Goal: Information Seeking & Learning: Learn about a topic

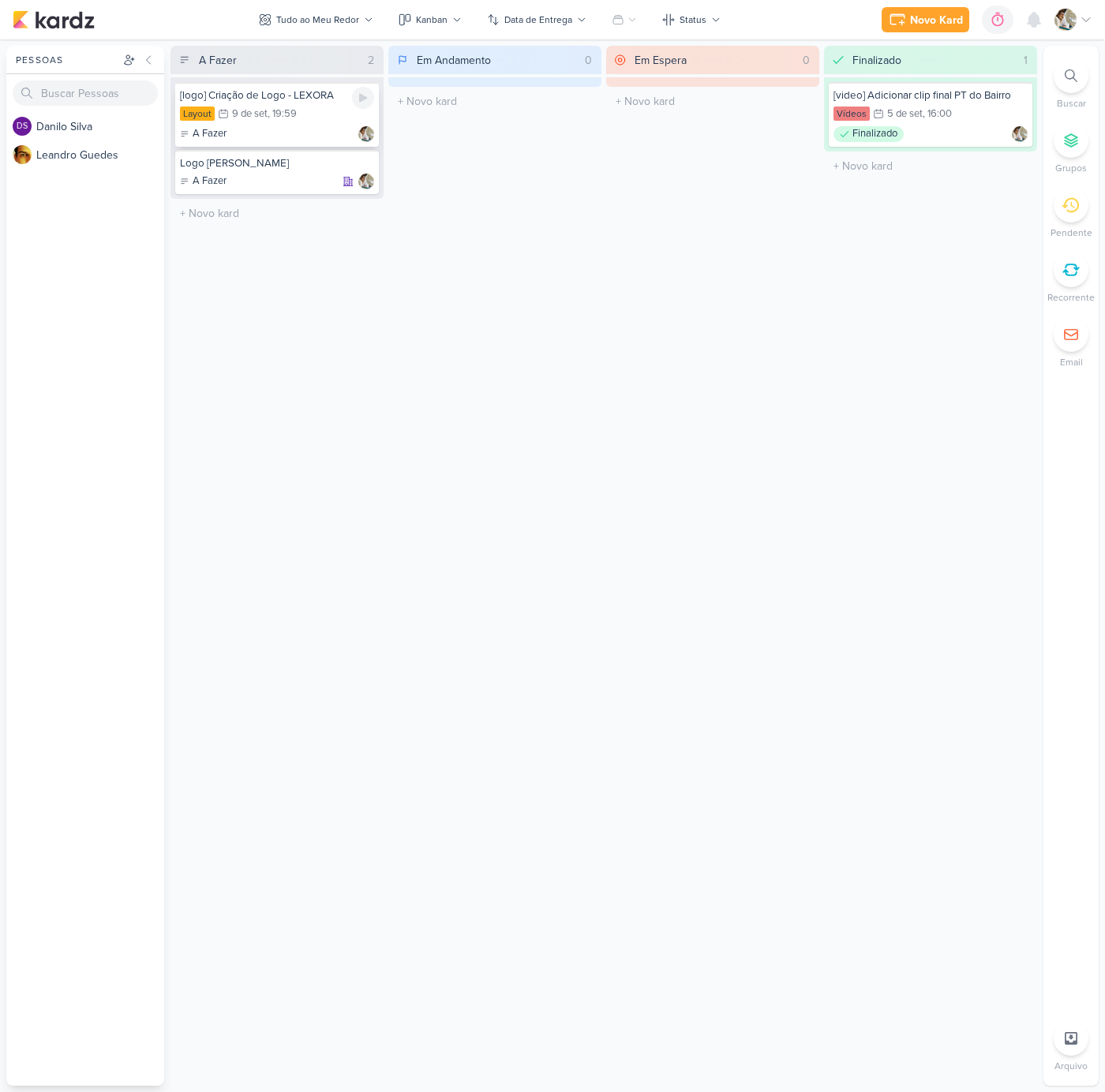
click at [307, 119] on div "Layout 9/9 [DATE] 19:59" at bounding box center [276, 115] width 194 height 17
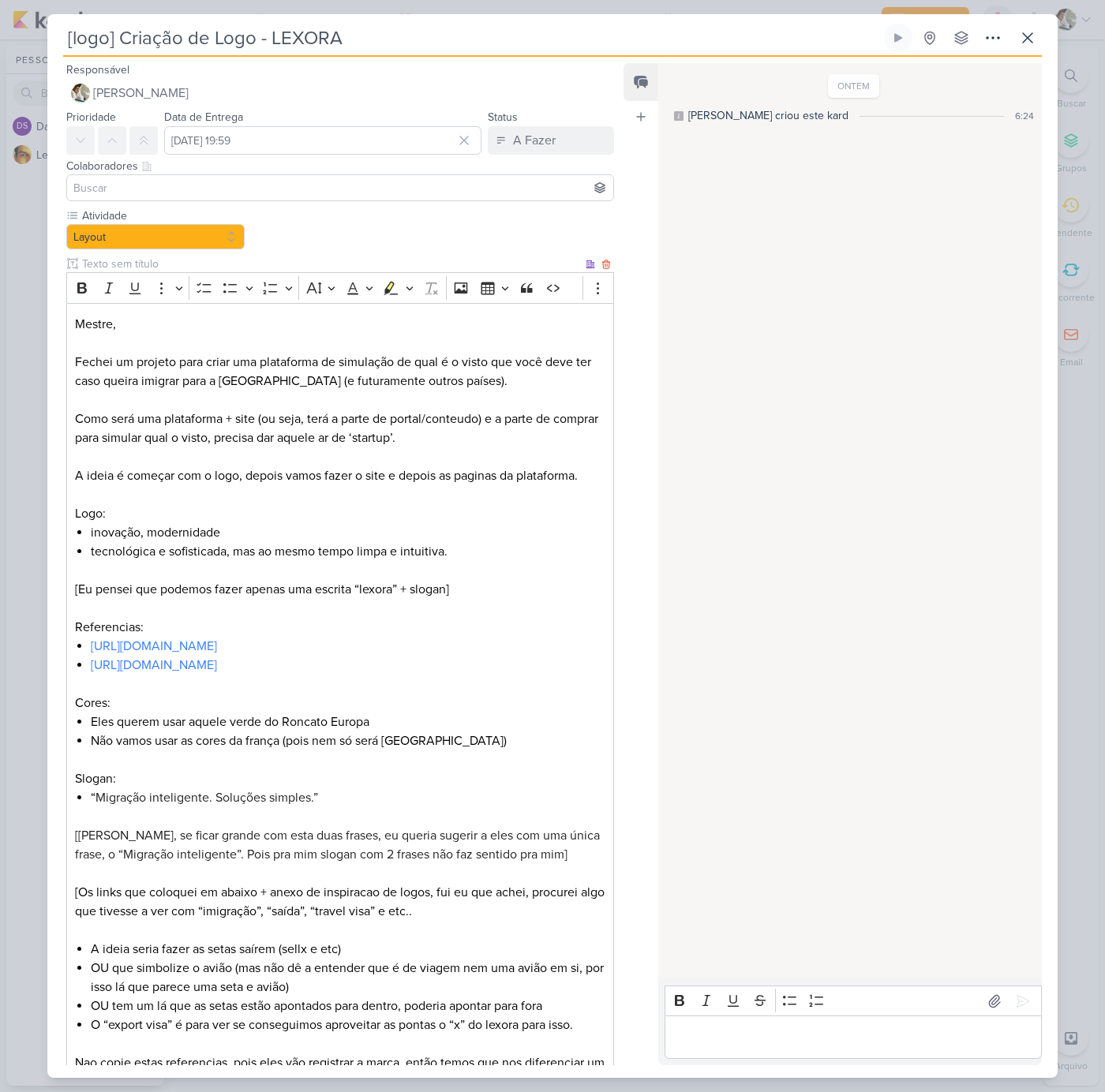
click at [124, 263] on input "text" at bounding box center [330, 264] width 503 height 16
click at [383, 445] on p "Como será uma plataforma + site (ou seja, terá a parte de portal/conteudo) e a …" at bounding box center [340, 428] width 530 height 38
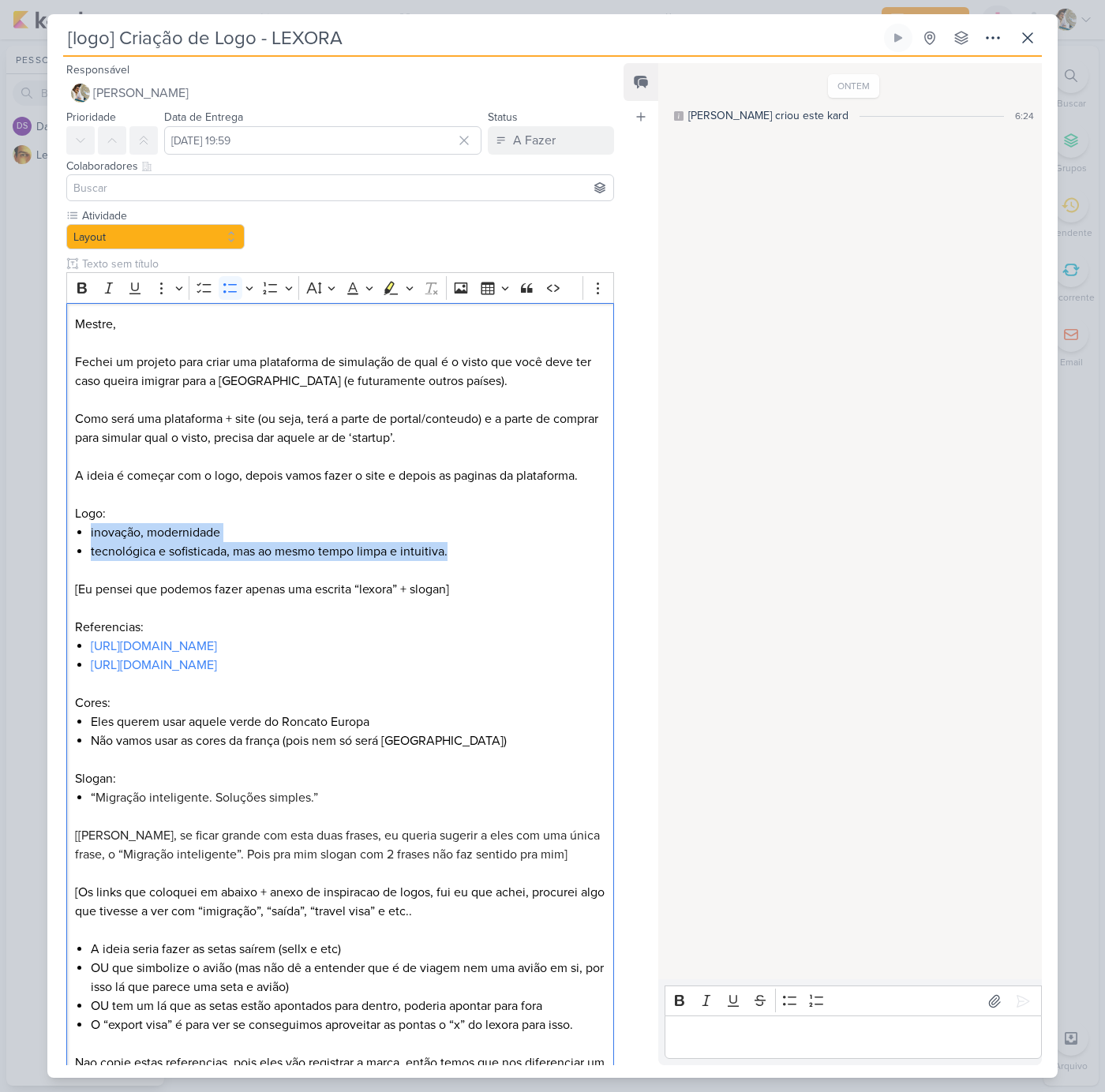
drag, startPoint x: 454, startPoint y: 552, endPoint x: 55, endPoint y: 531, distance: 399.6
click at [55, 531] on div "Atividade Layout" at bounding box center [333, 743] width 573 height 1072
click at [187, 649] on link "[URL][DOMAIN_NAME]" at bounding box center [153, 646] width 126 height 15
drag, startPoint x: 254, startPoint y: 645, endPoint x: 90, endPoint y: 644, distance: 164.0
click at [91, 644] on li "[URL][DOMAIN_NAME]" at bounding box center [348, 646] width 514 height 19
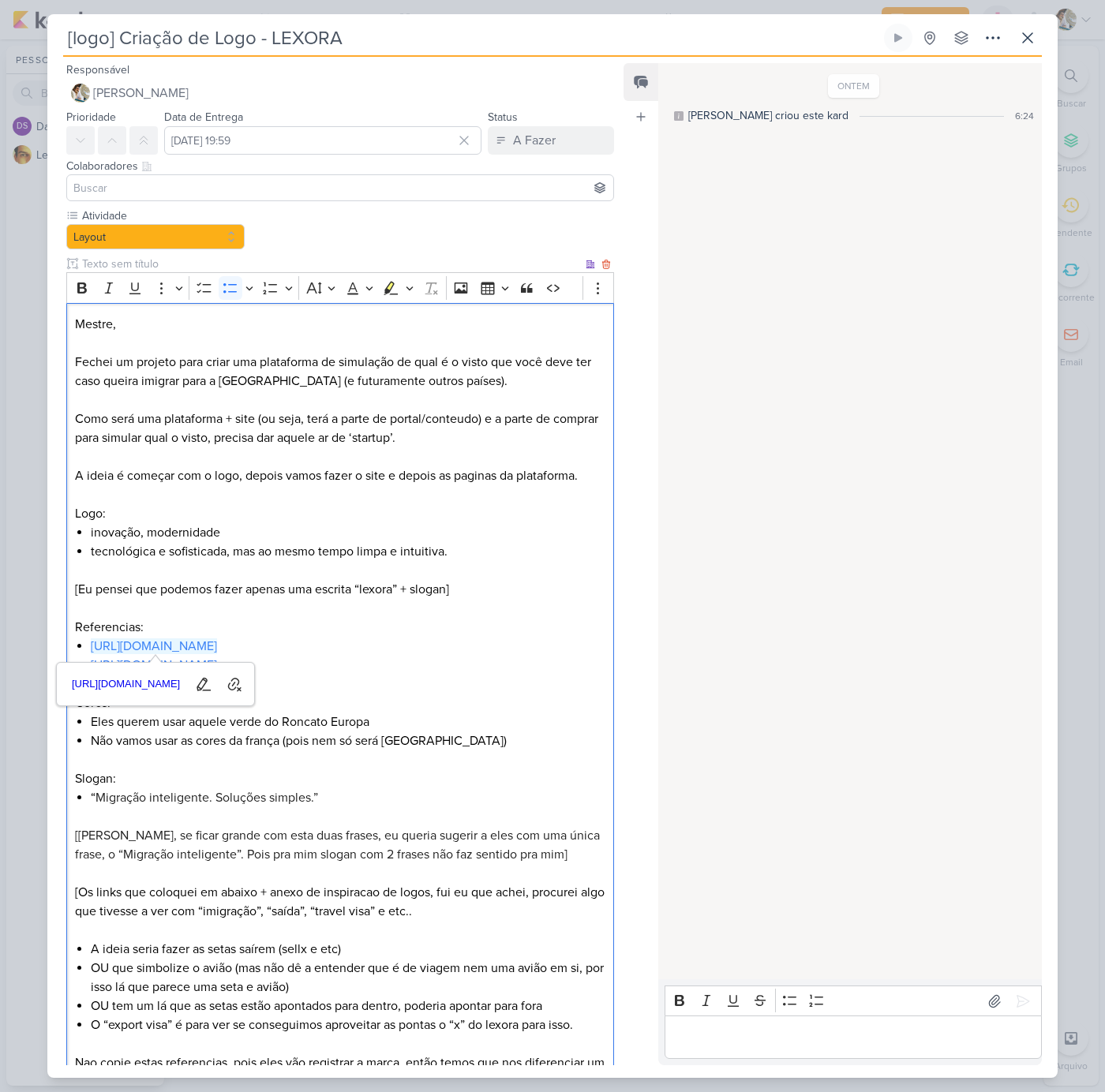
click at [369, 662] on li "[URL][DOMAIN_NAME]" at bounding box center [348, 665] width 514 height 19
drag, startPoint x: 377, startPoint y: 667, endPoint x: 92, endPoint y: 662, distance: 285.0
click at [92, 662] on li "[URL][DOMAIN_NAME]" at bounding box center [348, 665] width 514 height 19
copy link "ht"
click at [467, 665] on li "[URL][DOMAIN_NAME]" at bounding box center [348, 665] width 514 height 19
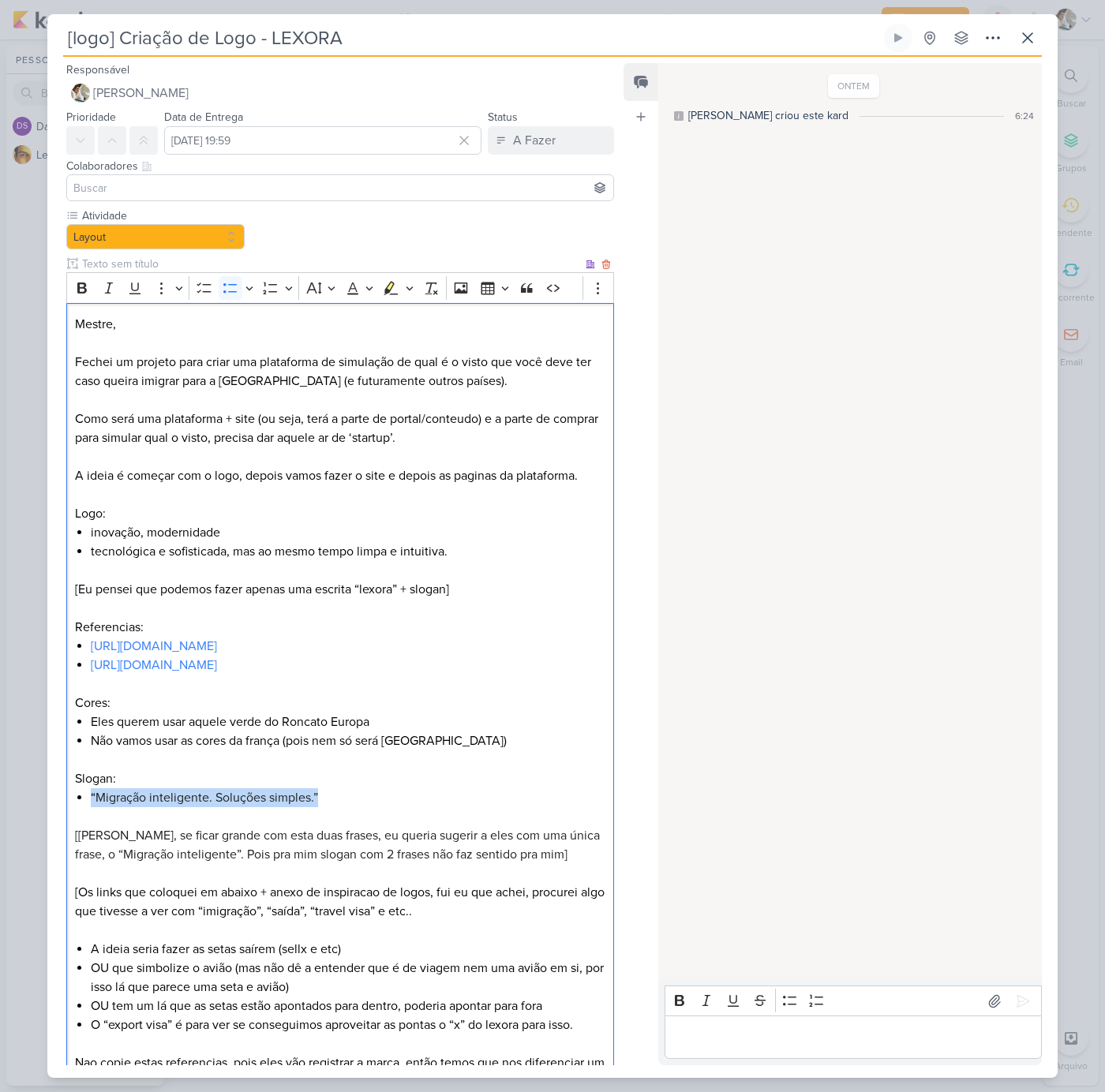
drag, startPoint x: 92, startPoint y: 794, endPoint x: 336, endPoint y: 800, distance: 244.1
click at [336, 800] on li "“ Migração inteligente. Soluções simples.”" at bounding box center [348, 798] width 514 height 19
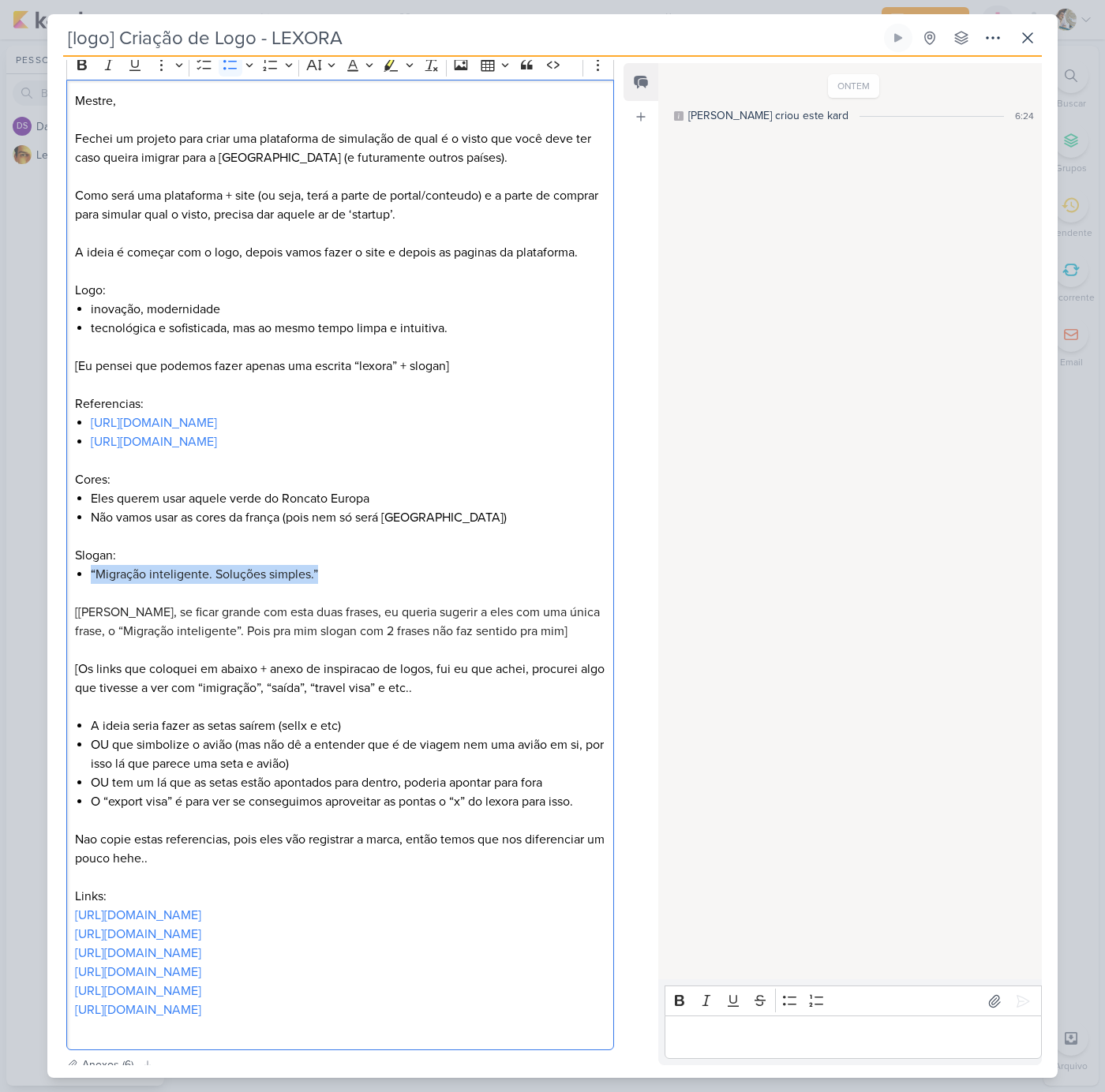
scroll to position [294, 0]
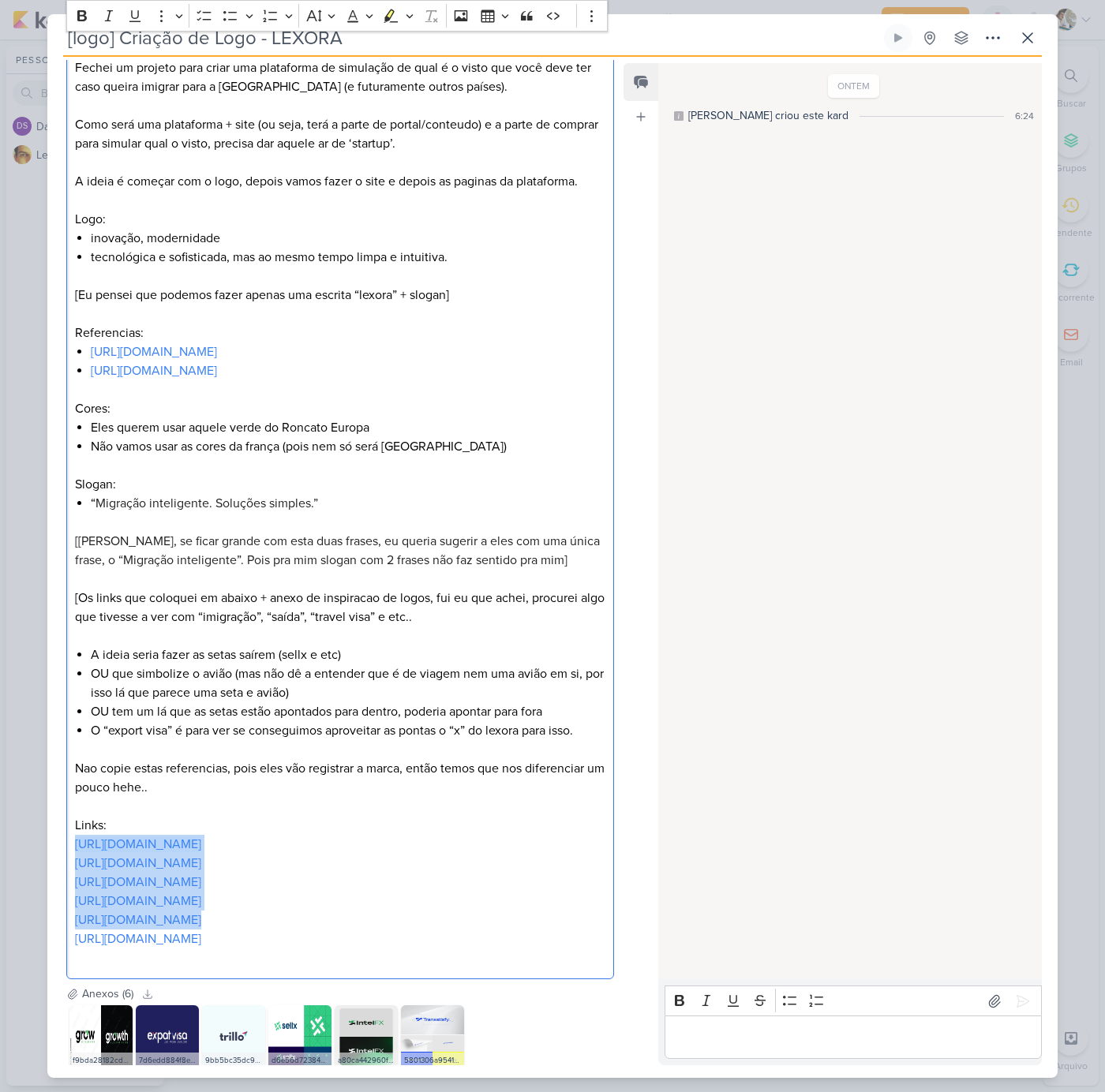
drag, startPoint x: 374, startPoint y: 944, endPoint x: 52, endPoint y: 850, distance: 335.4
click at [52, 850] on div "Atividade Layout" at bounding box center [333, 449] width 573 height 1072
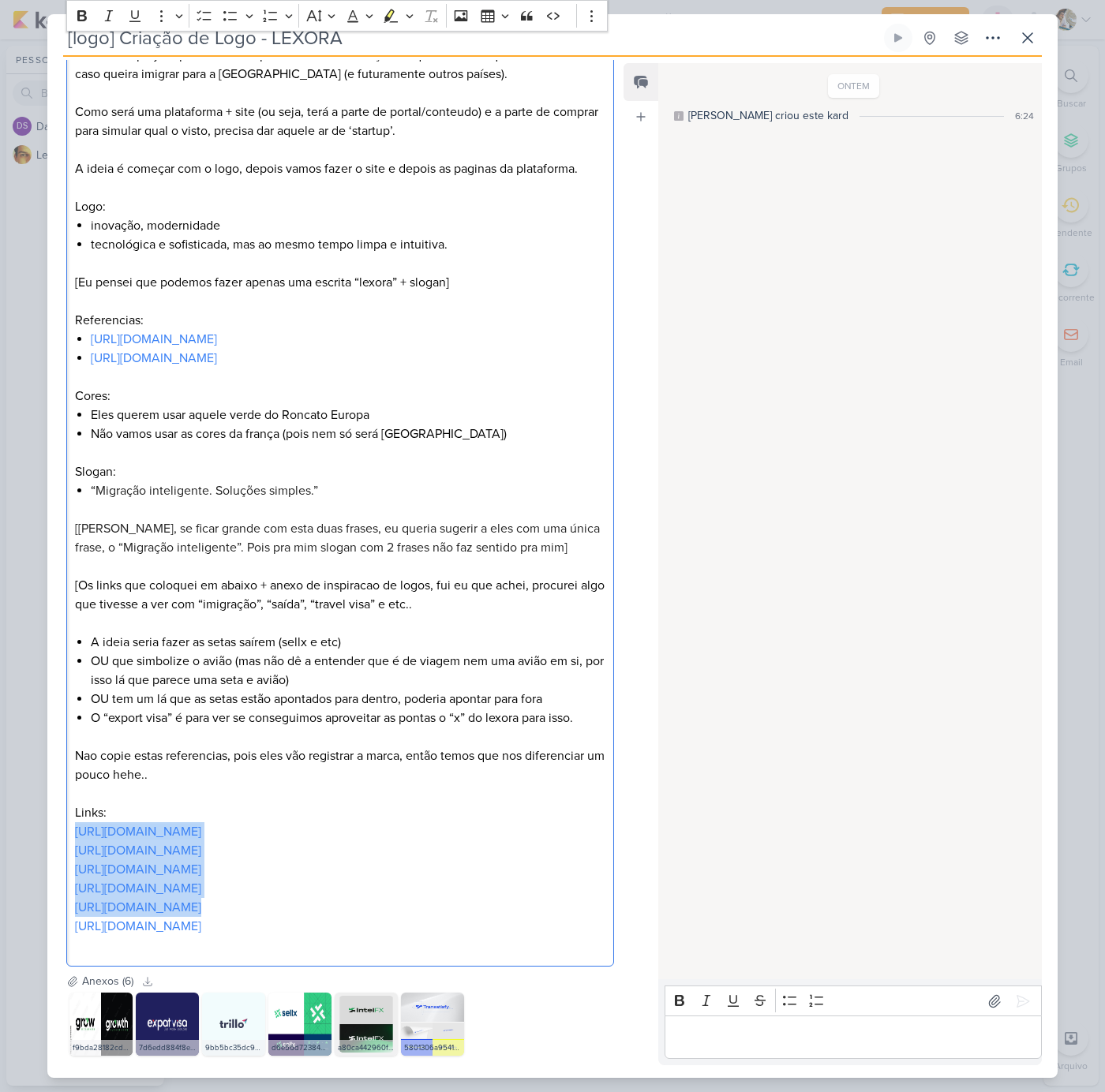
scroll to position [389, 0]
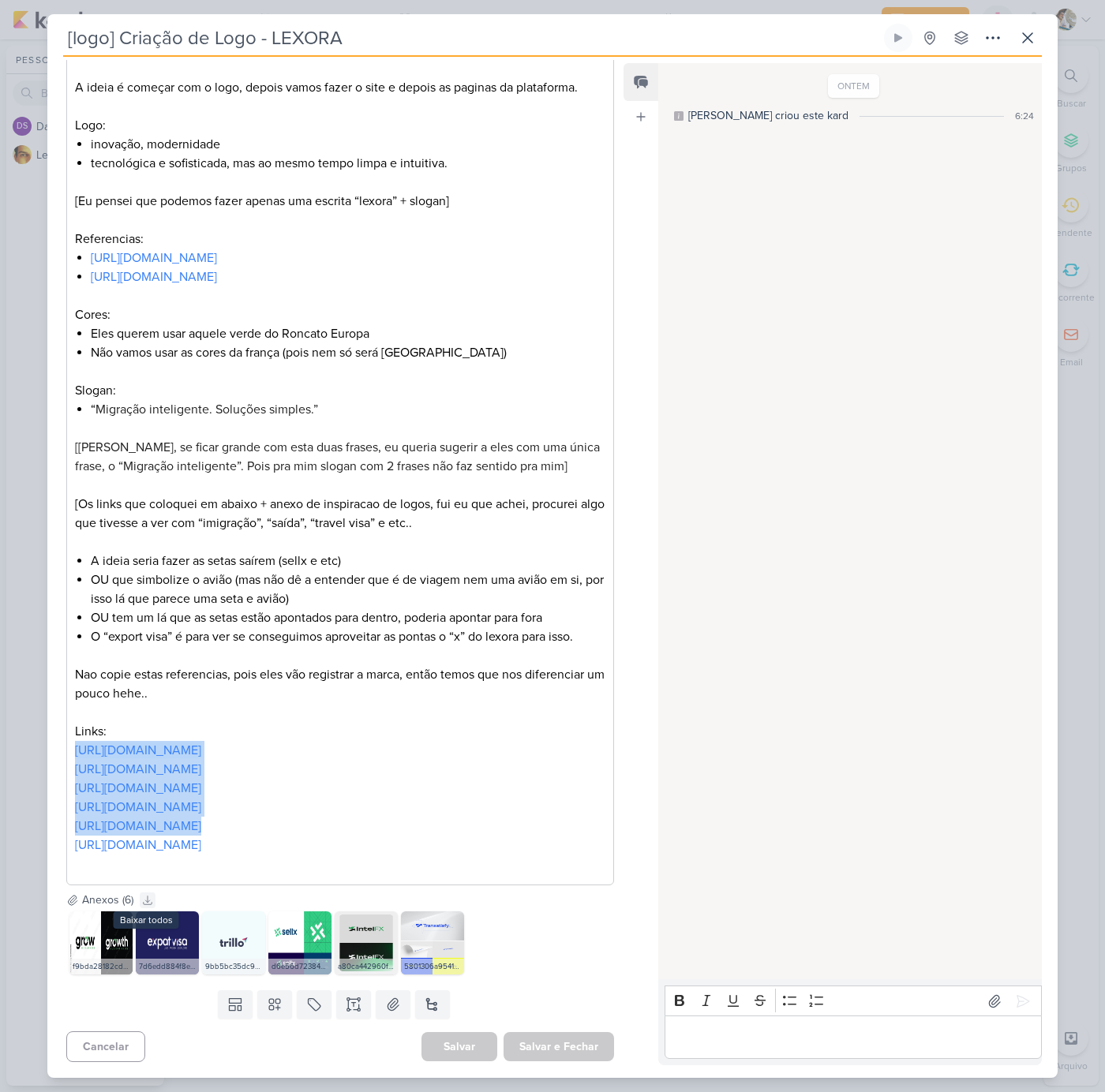
click at [146, 900] on icon at bounding box center [148, 900] width 9 height 9
click at [331, 866] on p "Editor editing area: main" at bounding box center [340, 864] width 530 height 19
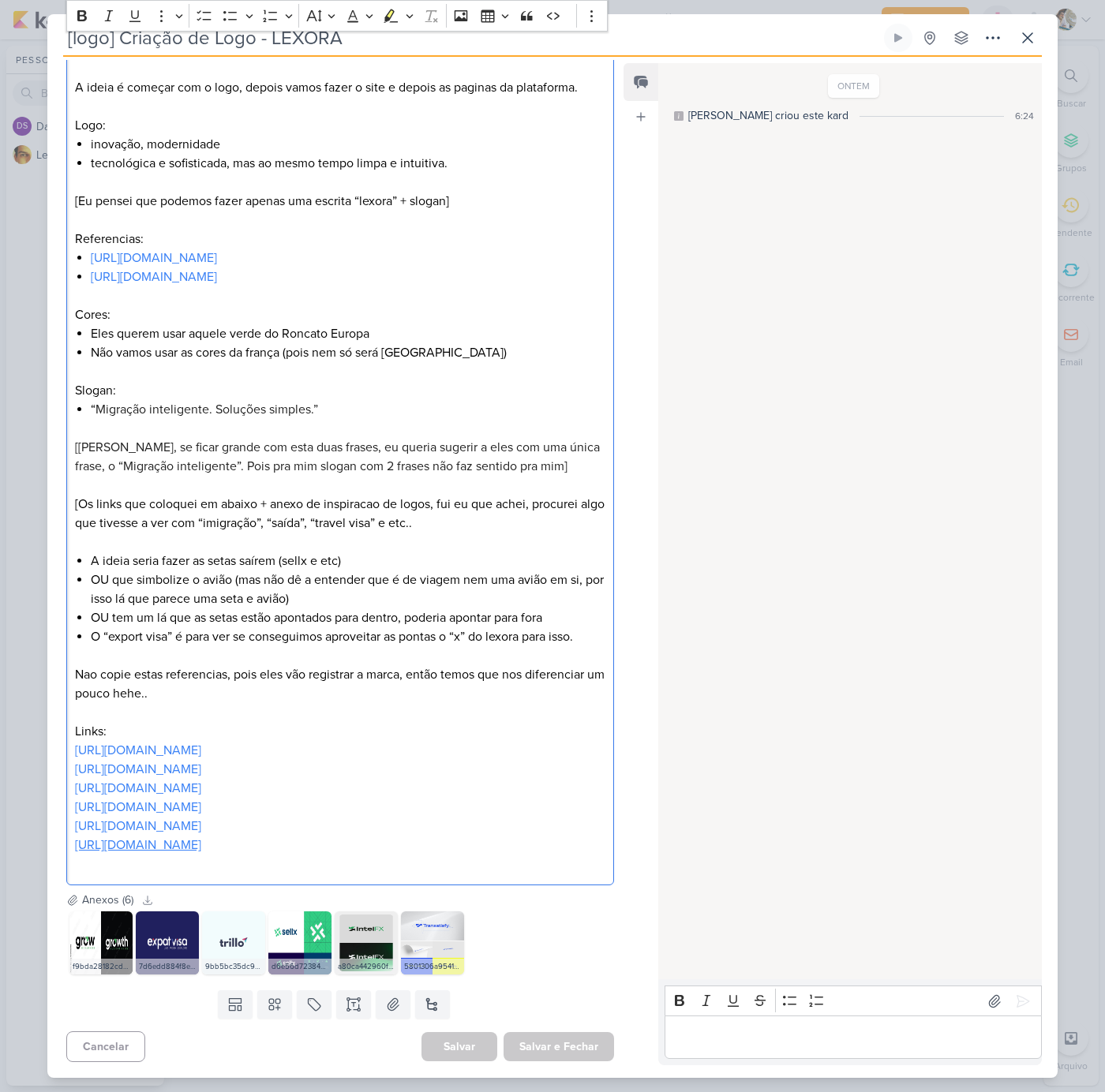
click at [201, 848] on link "[URL][DOMAIN_NAME]" at bounding box center [138, 845] width 126 height 15
click at [201, 745] on link "[URL][DOMAIN_NAME]" at bounding box center [138, 750] width 126 height 15
click at [188, 763] on link "[URL][DOMAIN_NAME]" at bounding box center [138, 769] width 126 height 15
click at [201, 782] on link "[URL][DOMAIN_NAME]" at bounding box center [138, 788] width 126 height 15
click at [201, 802] on link "[URL][DOMAIN_NAME]" at bounding box center [138, 807] width 126 height 15
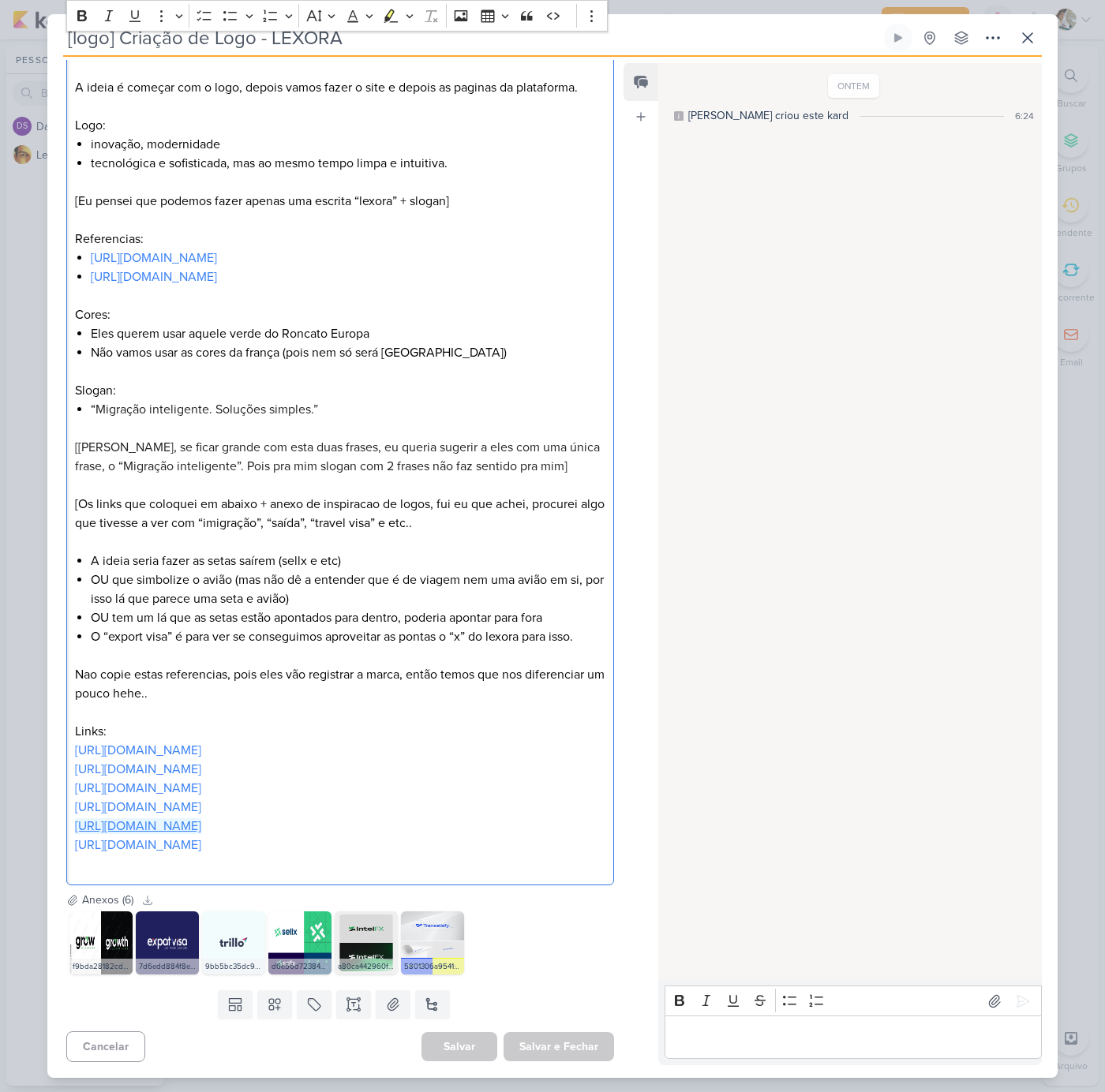
click at [201, 822] on link "[URL][DOMAIN_NAME]" at bounding box center [138, 826] width 126 height 15
click at [201, 846] on link "[URL][DOMAIN_NAME]" at bounding box center [138, 845] width 126 height 15
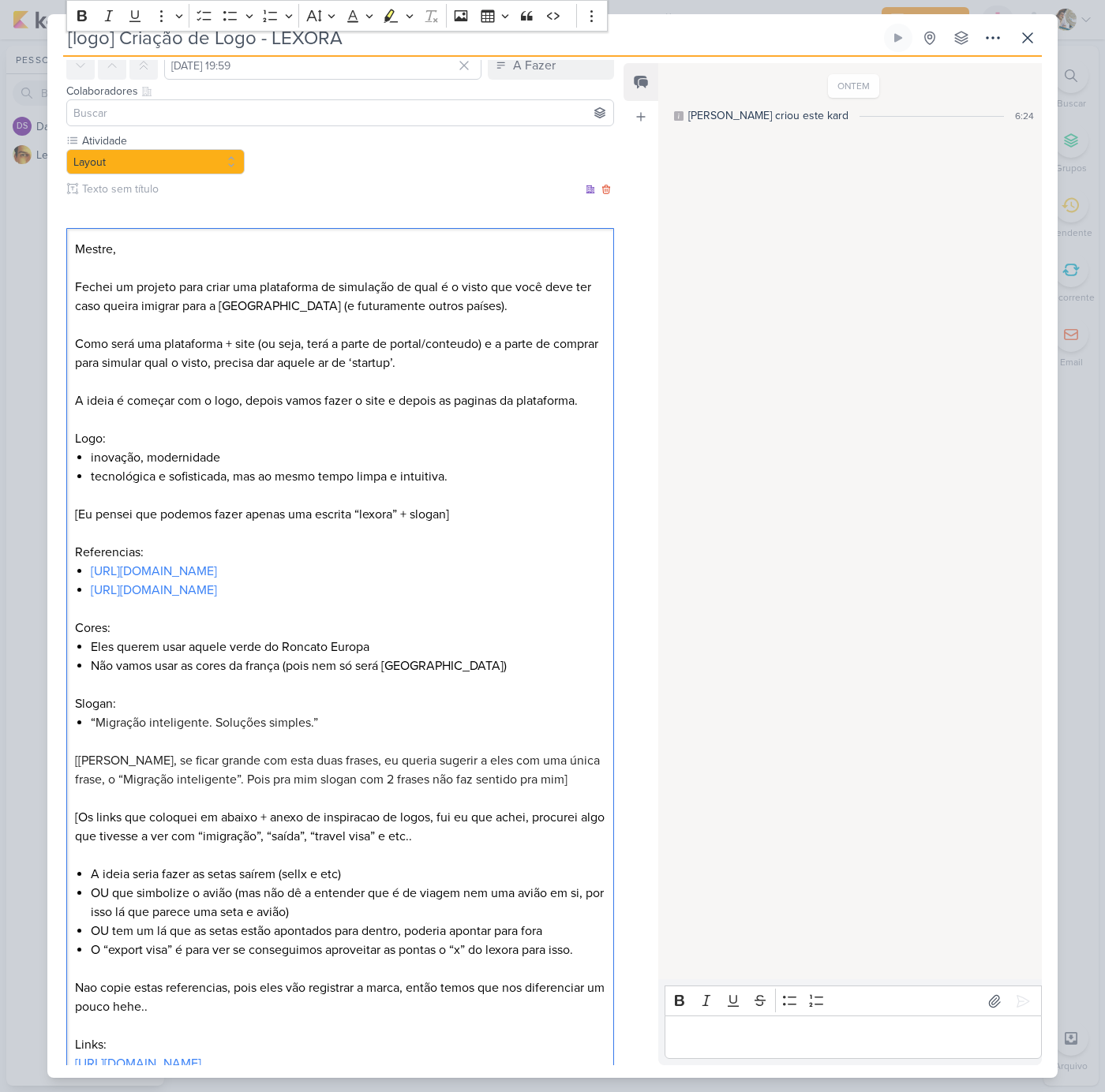
scroll to position [121, 0]
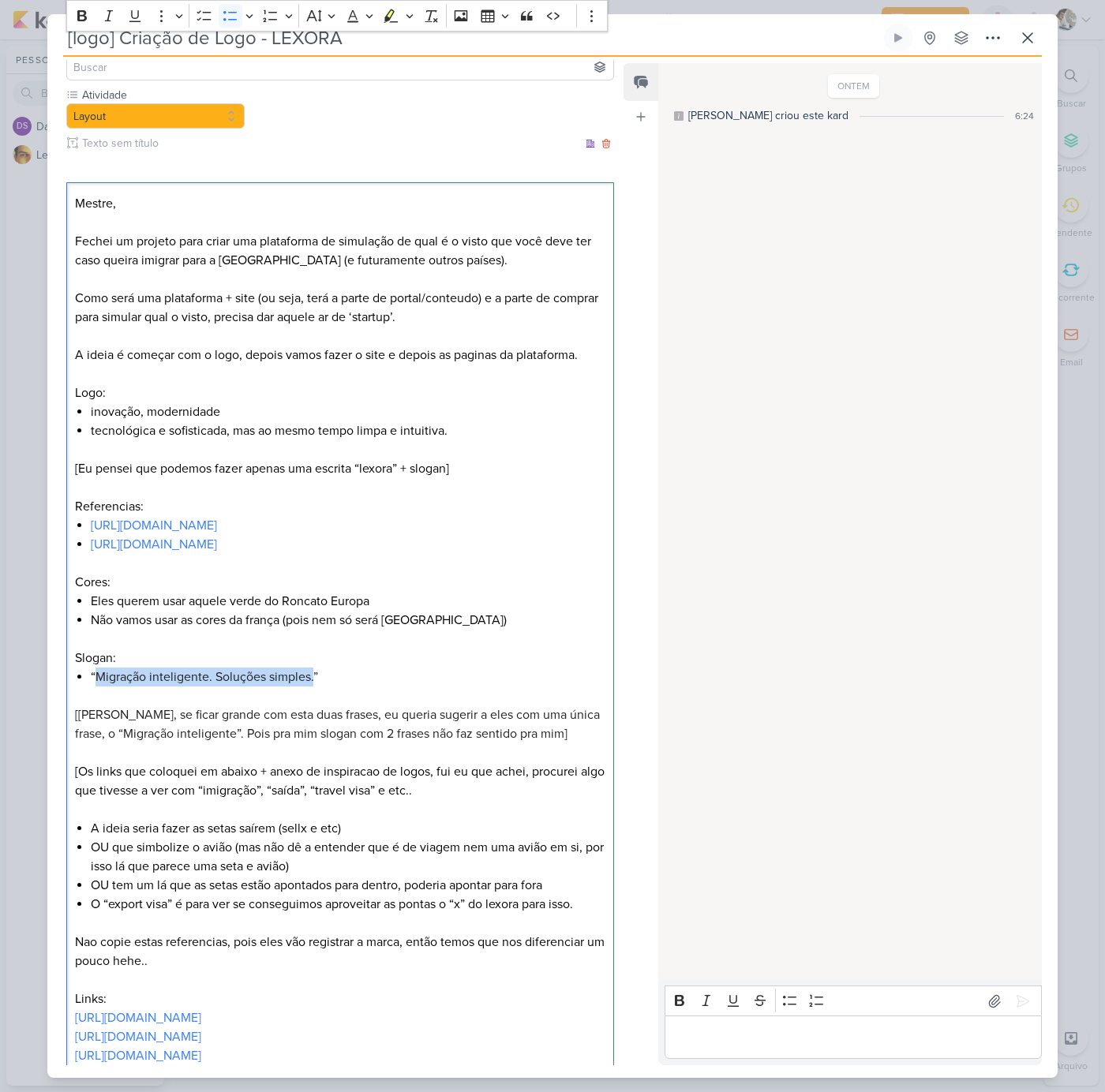
drag, startPoint x: 95, startPoint y: 675, endPoint x: 312, endPoint y: 675, distance: 217.0
click at [312, 675] on span "Migração inteligente. Soluções simples.”" at bounding box center [207, 677] width 223 height 15
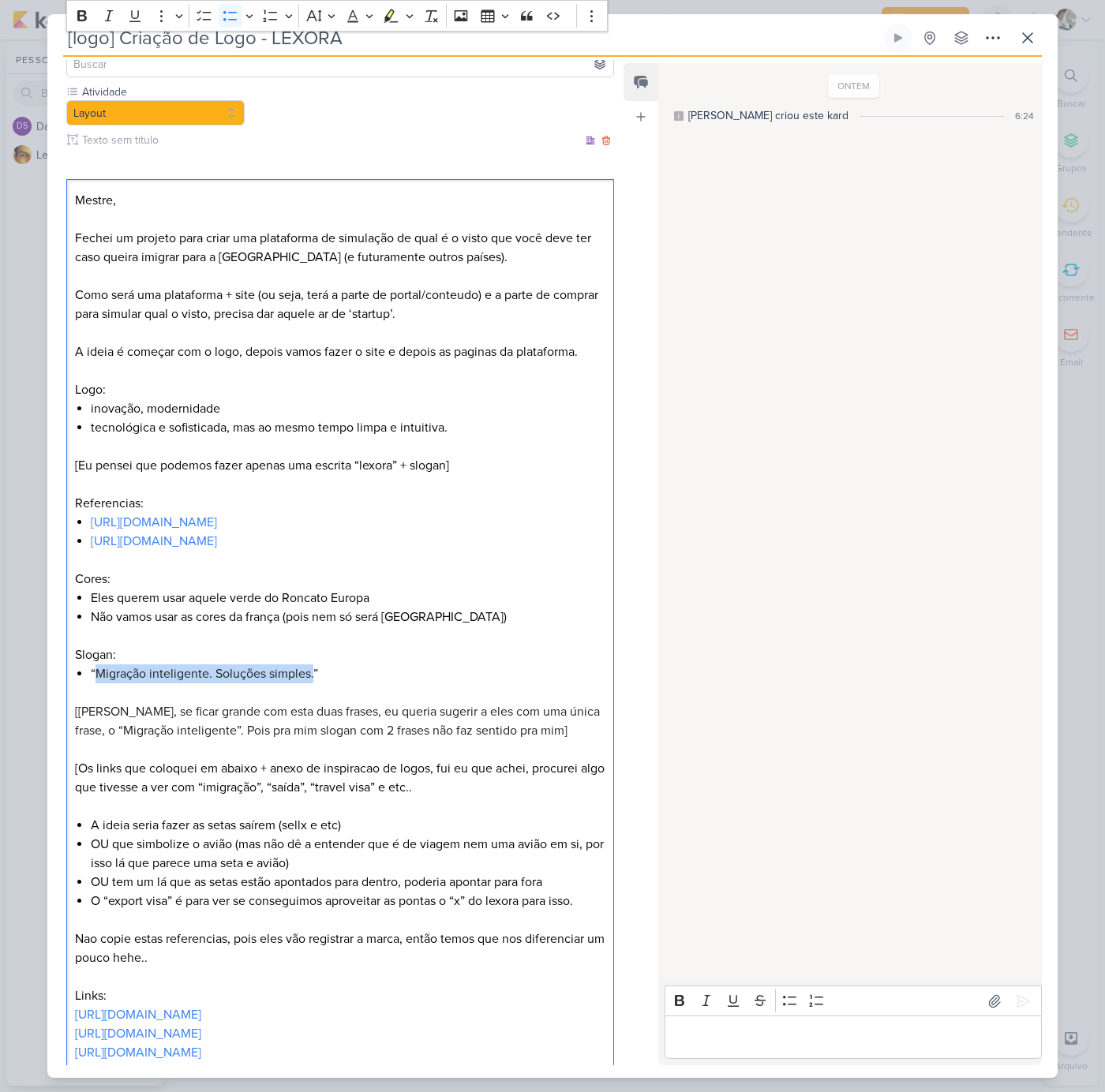
copy li "“ Migração inteligente. Soluções simples."
